Goal: Task Accomplishment & Management: Manage account settings

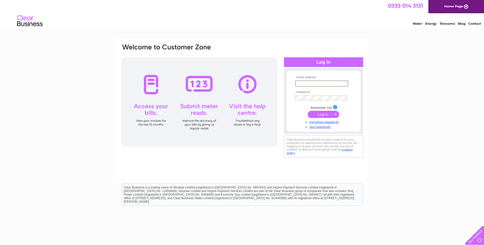
click at [313, 83] on input "text" at bounding box center [321, 84] width 53 height 6
type input "accounts@westportproperty.co.uk"
click at [322, 112] on input "submit" at bounding box center [322, 114] width 31 height 7
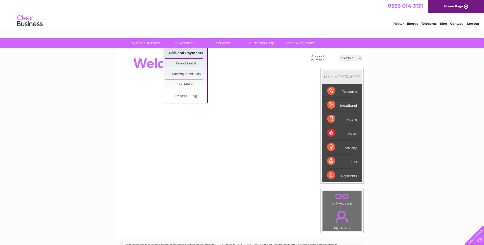
click at [185, 50] on link "Bills and Payments" at bounding box center [186, 53] width 42 height 10
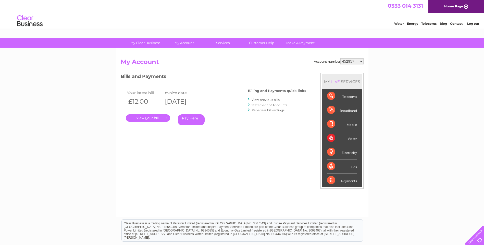
click at [360, 62] on select "452957 953380 985271 987293 989778 1134232 1153991 30270935 30276623 30279465 3…" at bounding box center [351, 61] width 23 height 6
select select "30323706"
click at [340, 58] on select "452957 953380 985271 987293 989778 1134232 1153991 30270935 30276623 30279465 3…" at bounding box center [351, 61] width 23 height 6
click at [151, 117] on link "." at bounding box center [148, 117] width 44 height 7
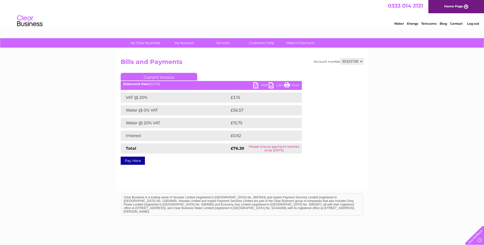
click at [264, 87] on link "PDF" at bounding box center [260, 85] width 15 height 7
